Goal: Navigation & Orientation: Find specific page/section

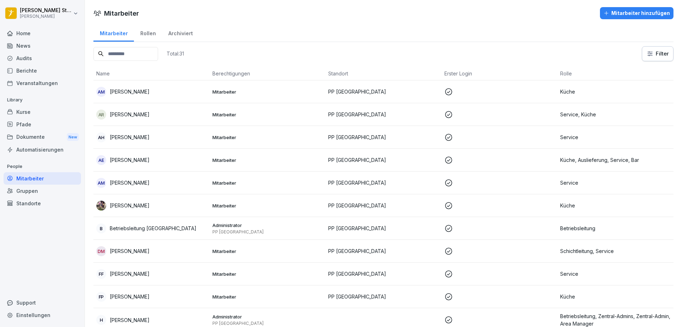
click at [26, 36] on div "Home" at bounding box center [42, 33] width 77 height 12
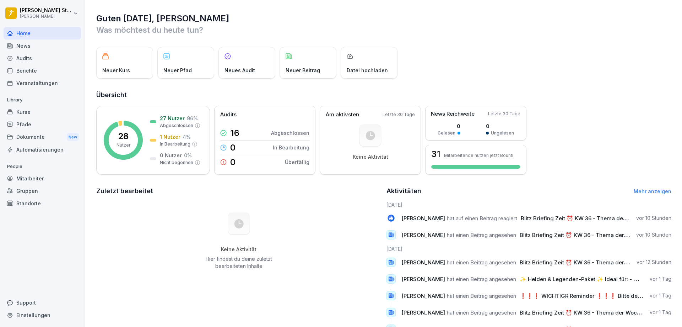
click at [29, 44] on div "News" at bounding box center [42, 45] width 77 height 12
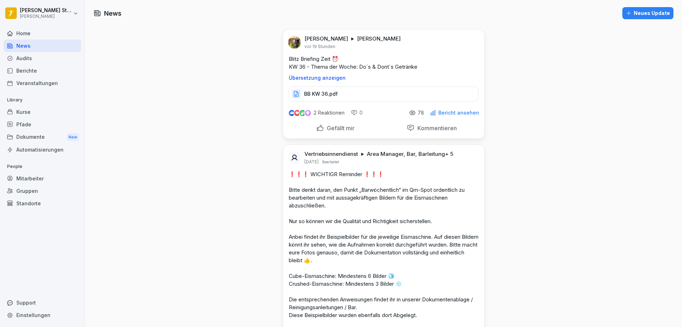
click at [36, 135] on div "Dokumente New" at bounding box center [42, 136] width 77 height 13
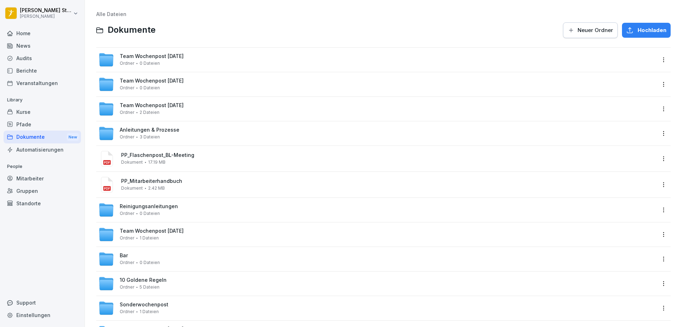
click at [25, 59] on div "Audits" at bounding box center [42, 58] width 77 height 12
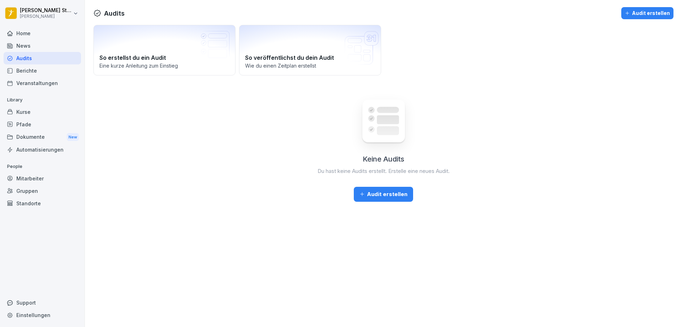
click at [30, 70] on div "Berichte" at bounding box center [42, 70] width 77 height 12
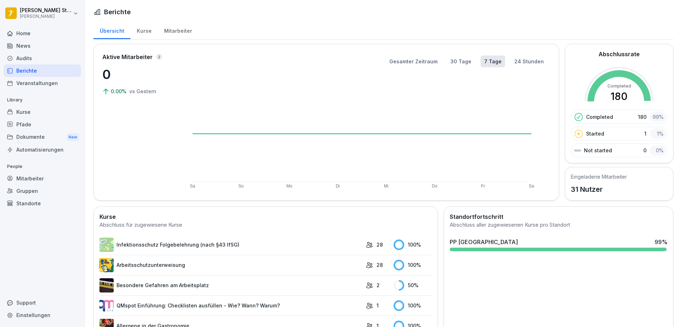
click at [181, 285] on link "Besondere Gefahren am Arbeitsplatz" at bounding box center [230, 285] width 263 height 14
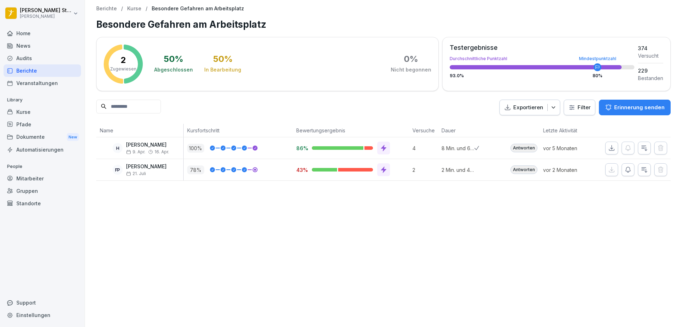
click at [30, 138] on div "Dokumente New" at bounding box center [42, 136] width 77 height 13
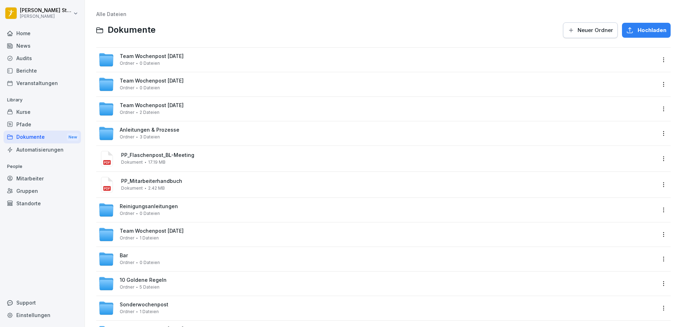
click at [31, 305] on div "Support" at bounding box center [42, 302] width 77 height 12
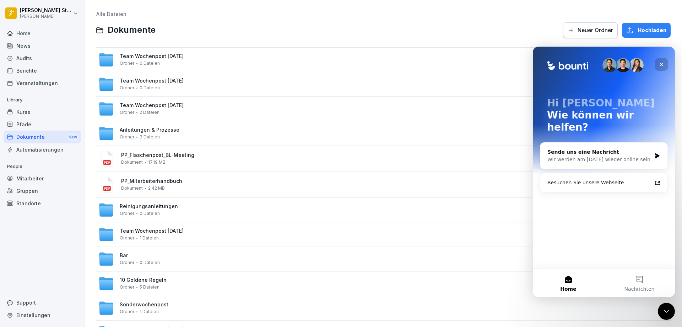
click at [663, 66] on icon "Schließen" at bounding box center [662, 65] width 4 height 4
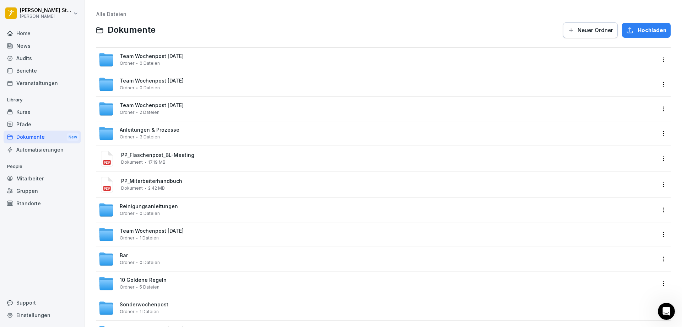
click at [24, 123] on div "Pfade" at bounding box center [42, 124] width 77 height 12
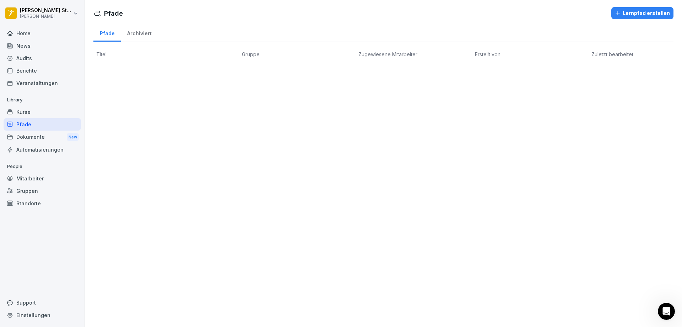
click at [146, 35] on div "Archiviert" at bounding box center [139, 32] width 37 height 18
click at [32, 111] on div "Kurse" at bounding box center [42, 112] width 77 height 12
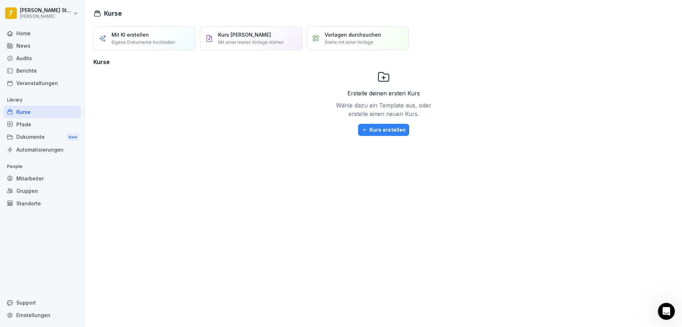
click at [26, 44] on div "News" at bounding box center [42, 45] width 77 height 12
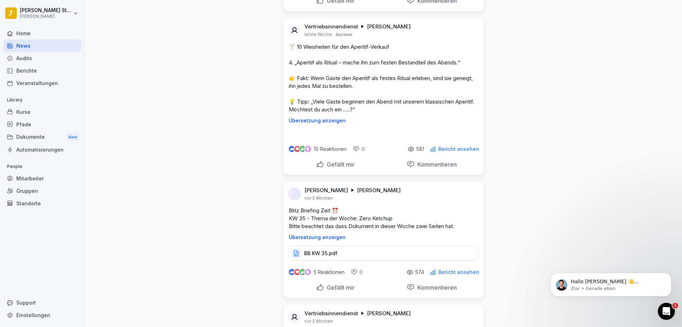
scroll to position [5254, 0]
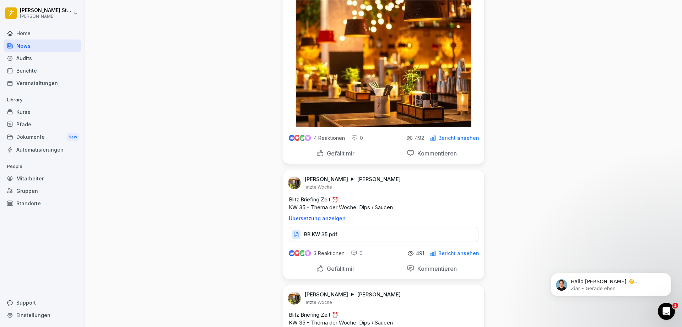
click at [31, 135] on div "Dokumente New" at bounding box center [42, 136] width 77 height 13
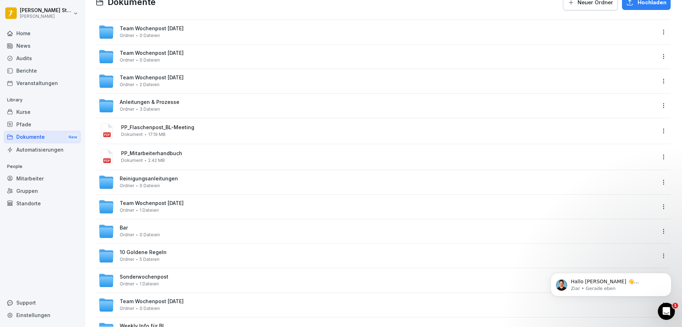
scroll to position [36, 0]
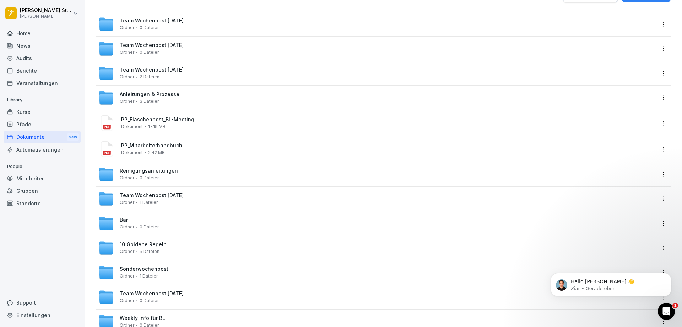
click at [146, 194] on span "Team Wochenpost [DATE]" at bounding box center [152, 195] width 64 height 6
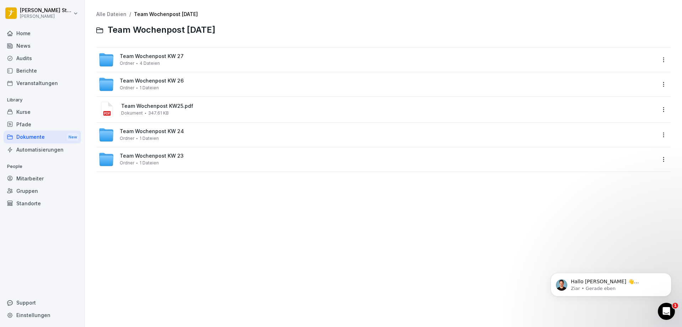
click at [150, 58] on span "Team Wochenpost KW 27" at bounding box center [152, 56] width 64 height 6
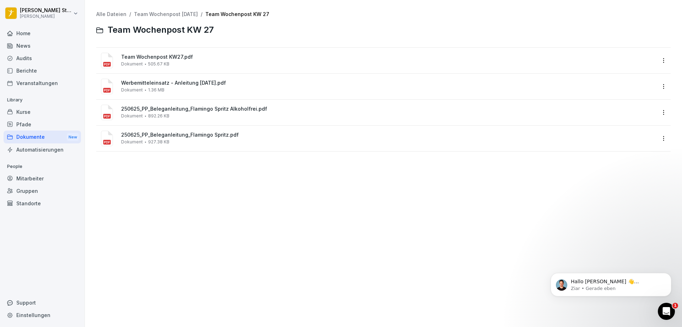
click at [151, 58] on span "Team Wochenpost KW27.pdf" at bounding box center [388, 57] width 535 height 6
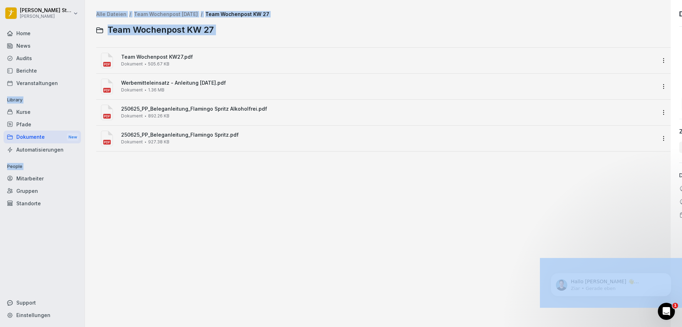
click at [151, 58] on div at bounding box center [341, 163] width 682 height 327
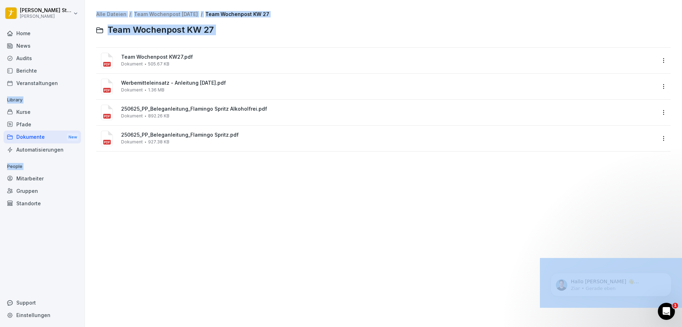
click at [158, 57] on span "Team Wochenpost KW27.pdf" at bounding box center [388, 57] width 535 height 6
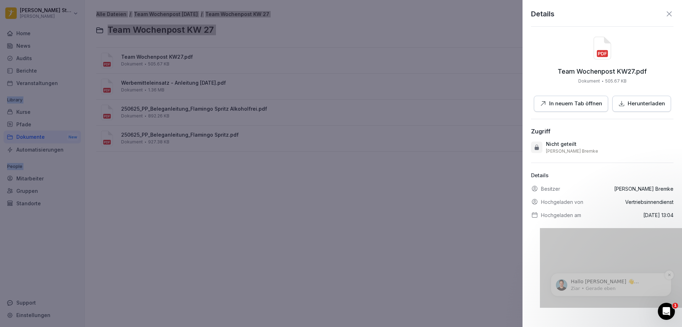
click at [607, 291] on p "Ziar • Gerade eben" at bounding box center [617, 288] width 92 height 6
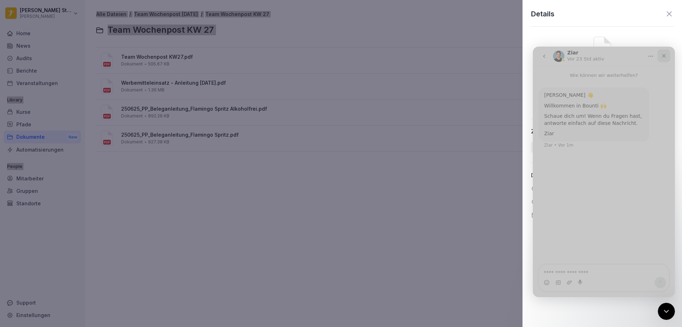
click at [666, 53] on icon "Schließen" at bounding box center [664, 56] width 6 height 6
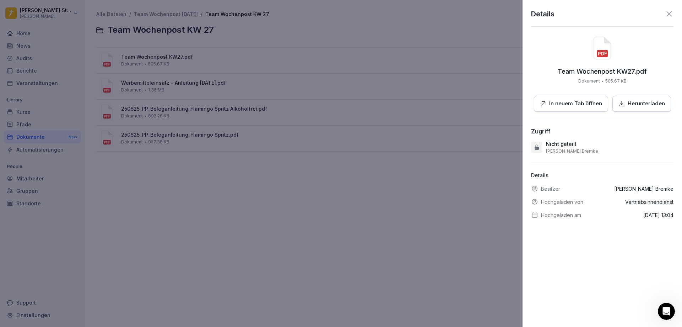
click at [667, 15] on icon at bounding box center [669, 14] width 9 height 9
